Goal: Task Accomplishment & Management: Manage account settings

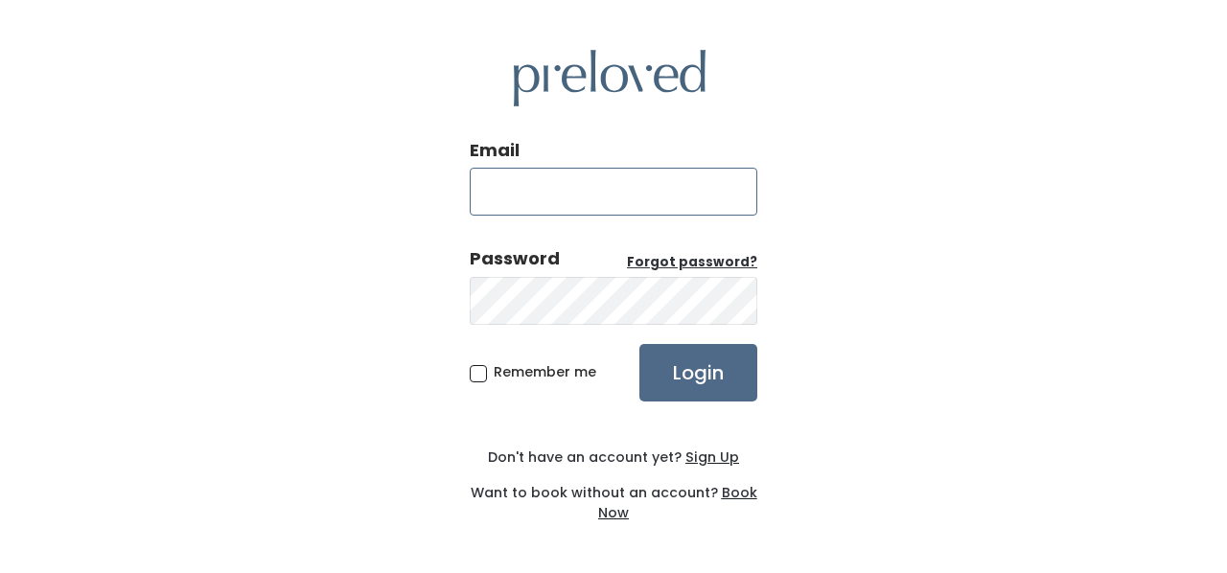
type input "[EMAIL_ADDRESS][DOMAIN_NAME]"
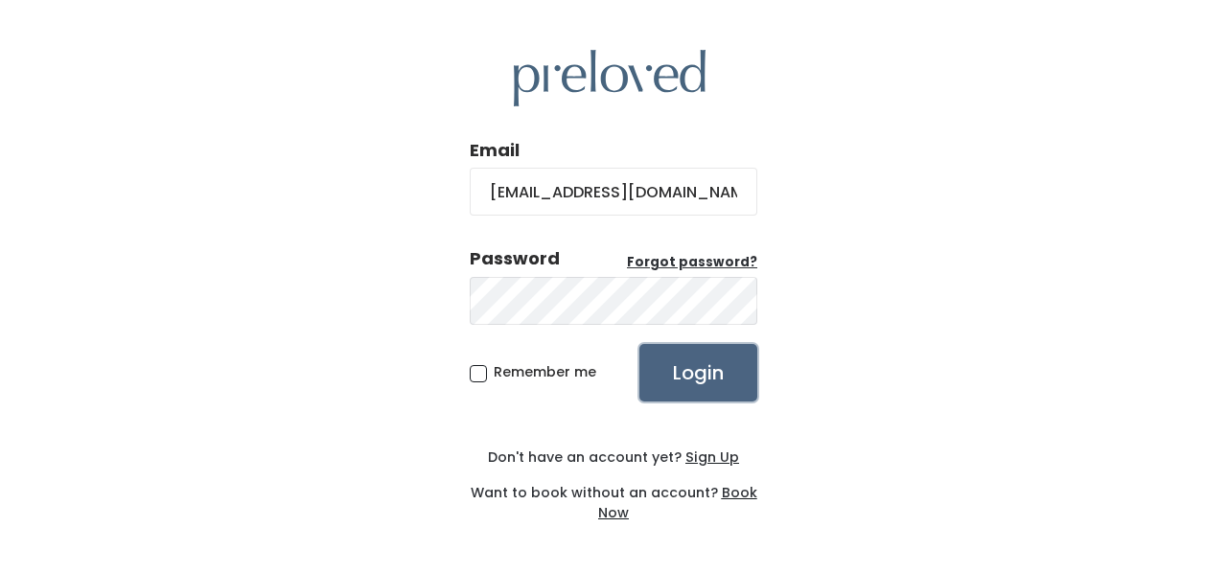
click at [677, 365] on input "Login" at bounding box center [699, 373] width 118 height 58
